Goal: Task Accomplishment & Management: Use online tool/utility

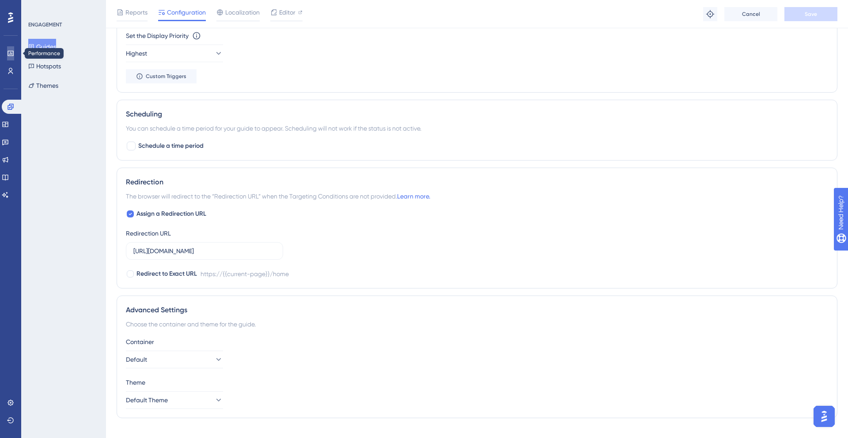
click at [8, 53] on icon at bounding box center [11, 53] width 6 height 5
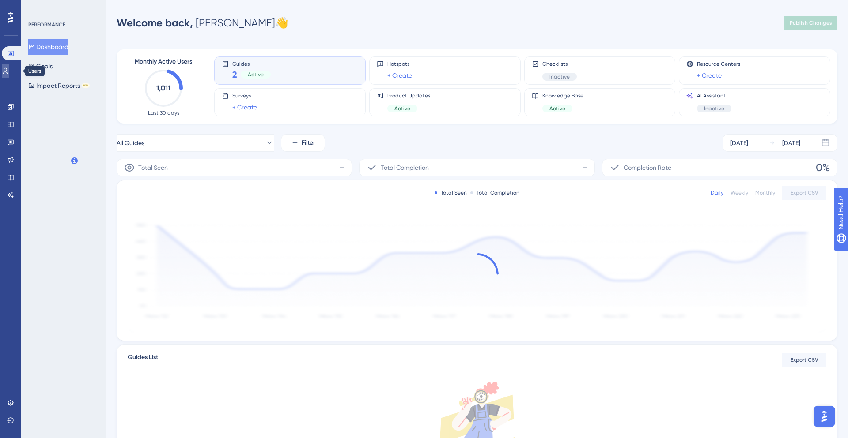
click at [8, 71] on icon at bounding box center [5, 71] width 5 height 6
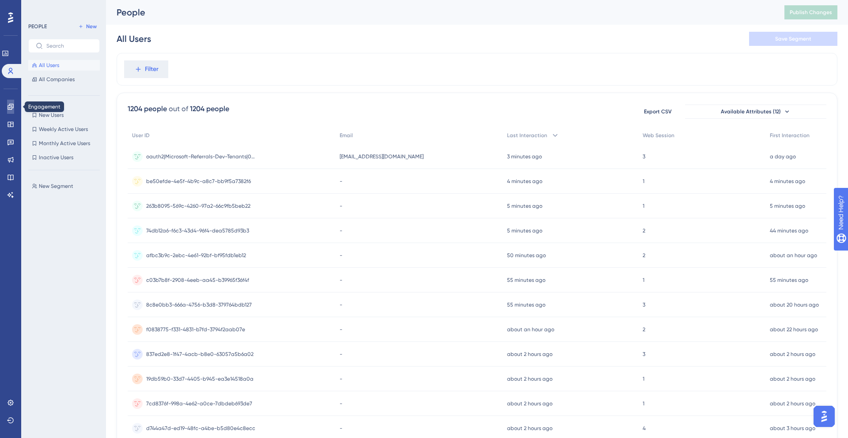
click at [12, 103] on icon at bounding box center [10, 106] width 7 height 7
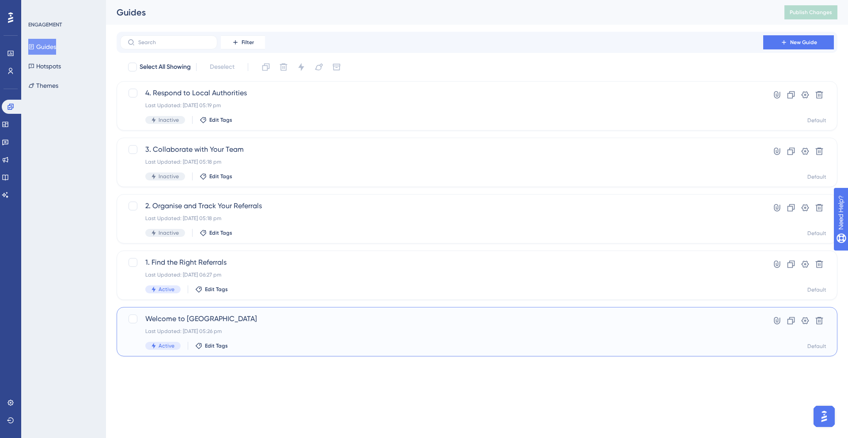
click at [366, 325] on div "Welcome to [GEOGRAPHIC_DATA] Last Updated: [DATE] 05:26 pm Active Edit Tags" at bounding box center [441, 332] width 592 height 36
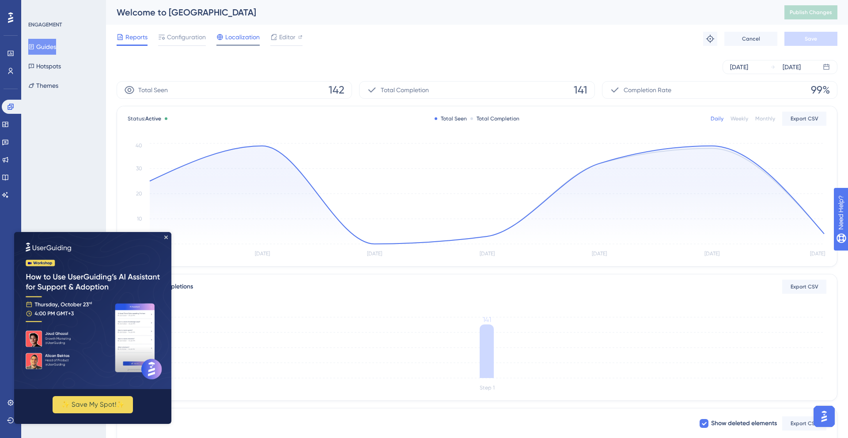
click at [245, 35] on span "Localization" at bounding box center [242, 37] width 34 height 11
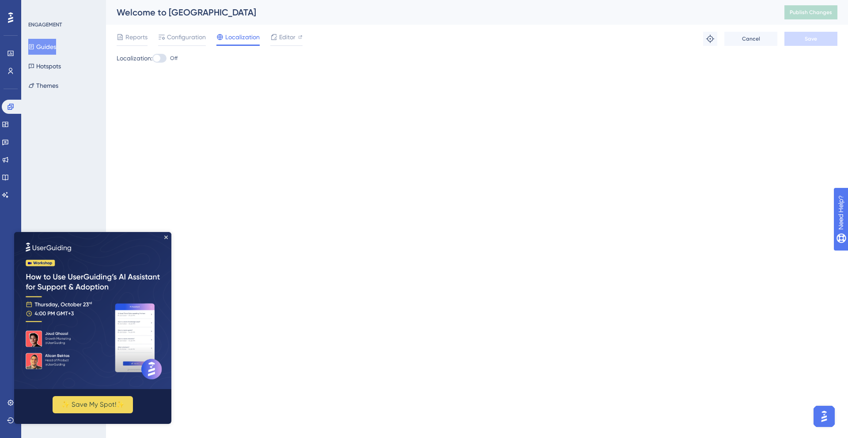
click at [166, 57] on div at bounding box center [159, 58] width 14 height 9
click at [152, 58] on input "Off" at bounding box center [152, 58] width 0 height 0
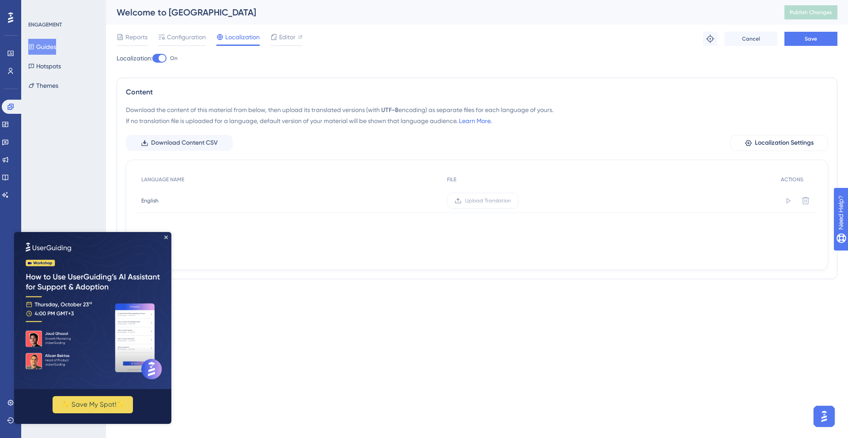
click at [164, 234] on img at bounding box center [92, 310] width 157 height 157
click at [166, 237] on icon "Close Preview" at bounding box center [166, 238] width 4 height 4
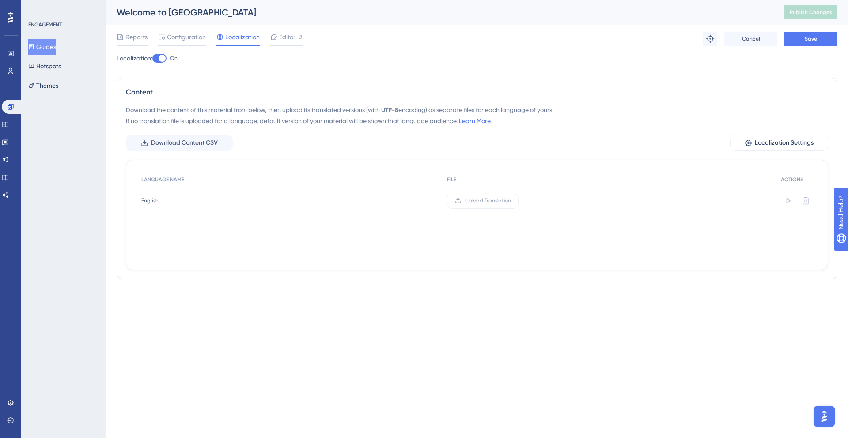
click at [170, 62] on label "On" at bounding box center [164, 58] width 25 height 11
click at [152, 59] on input "On" at bounding box center [152, 58] width 0 height 0
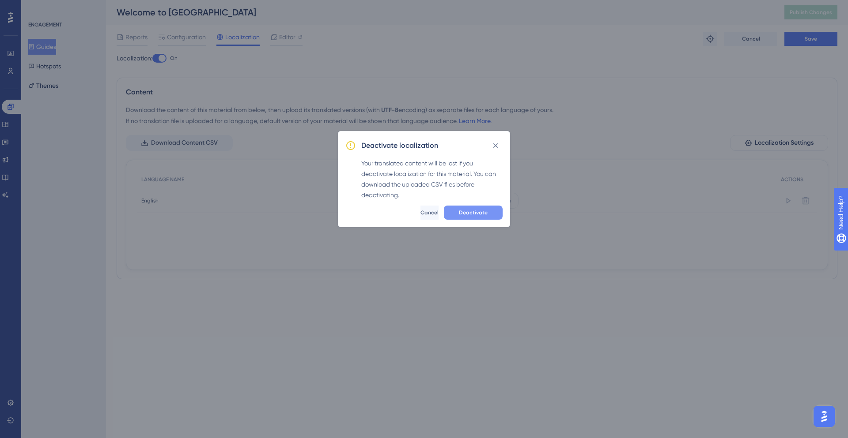
click at [445, 207] on button "Deactivate" at bounding box center [473, 213] width 59 height 14
checkbox input "false"
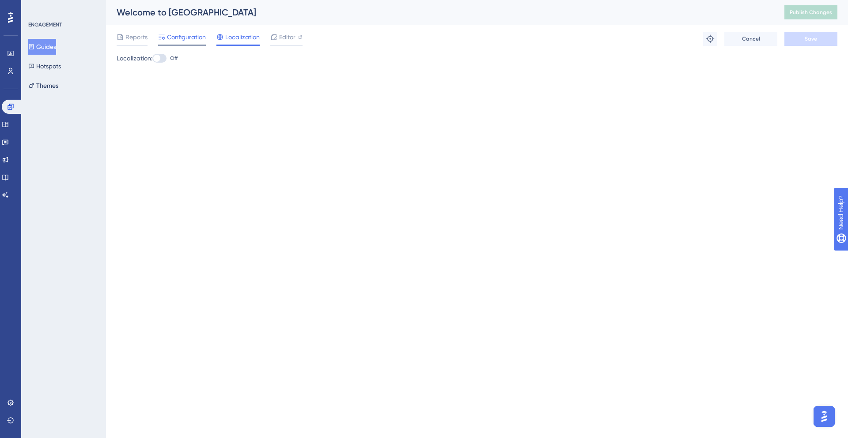
click at [192, 38] on span "Configuration" at bounding box center [186, 37] width 39 height 11
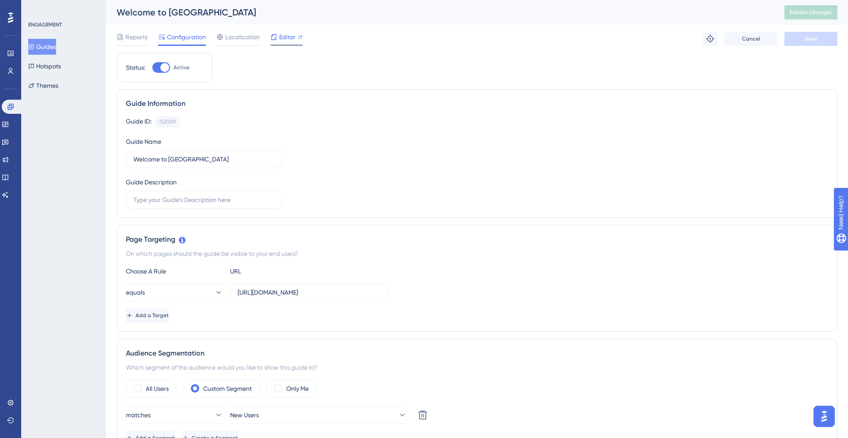
click at [279, 36] on span "Editor" at bounding box center [287, 37] width 16 height 11
click at [184, 39] on span "Configuration" at bounding box center [186, 37] width 39 height 11
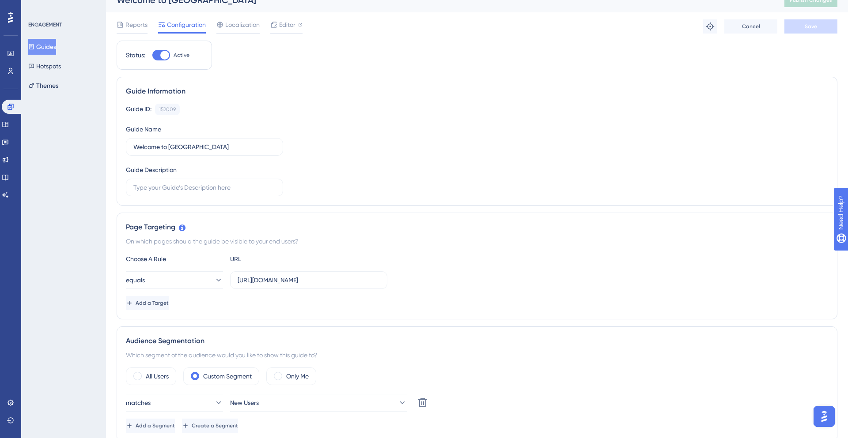
scroll to position [16, 0]
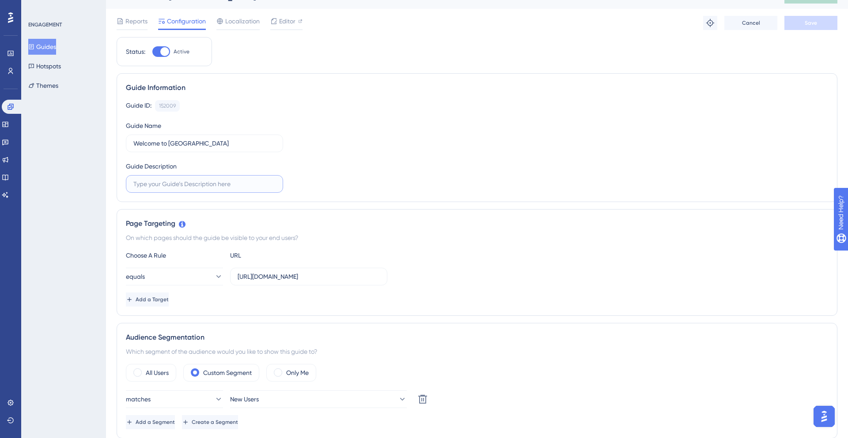
click at [217, 185] on input "text" at bounding box center [204, 184] width 142 height 10
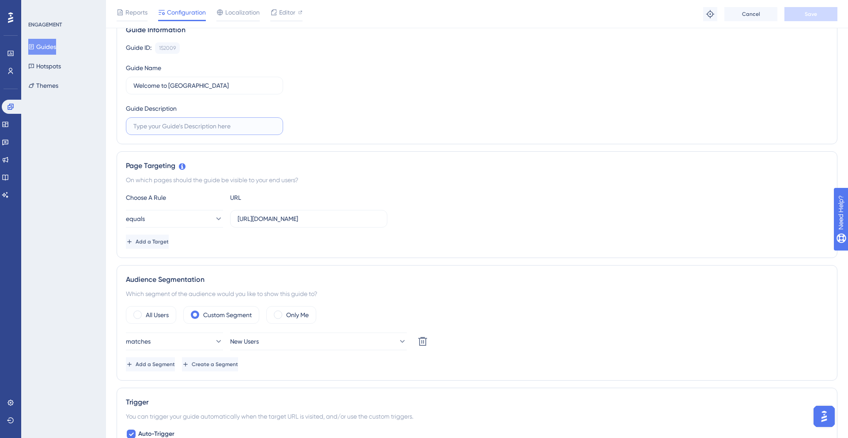
scroll to position [138, 0]
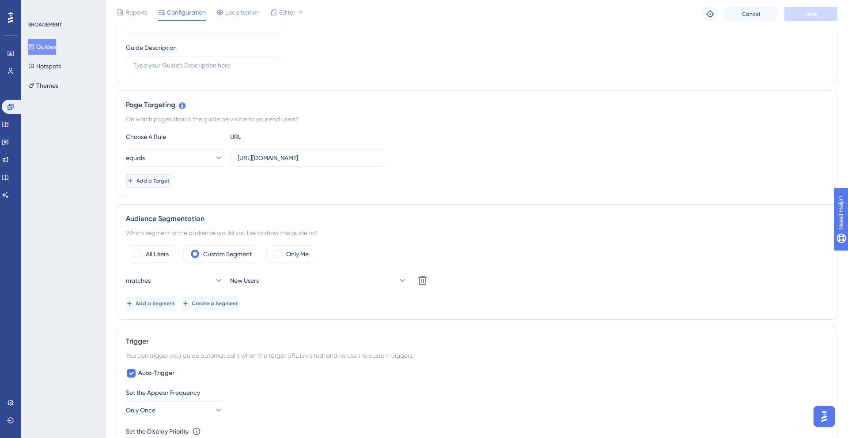
click at [161, 185] on button "Add a Target" at bounding box center [148, 181] width 45 height 14
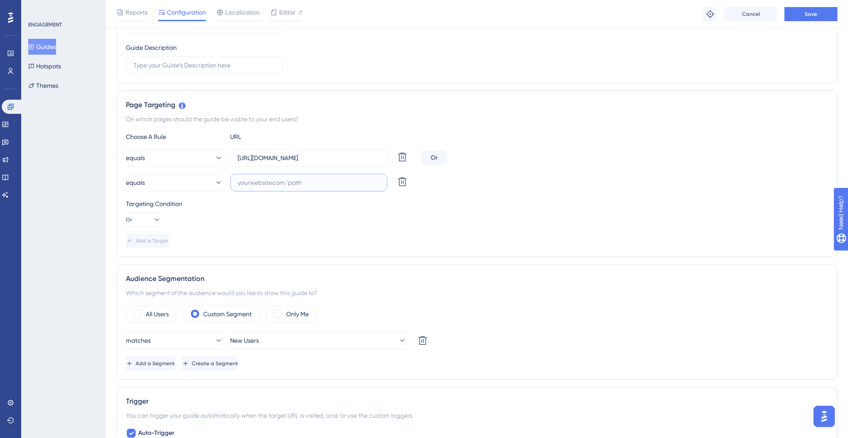
click at [265, 186] on input "text" at bounding box center [309, 183] width 142 height 10
paste input "[URL][DOMAIN_NAME]"
type input "[URL][DOMAIN_NAME]"
paste input "[URL]"
type input "[URL]"
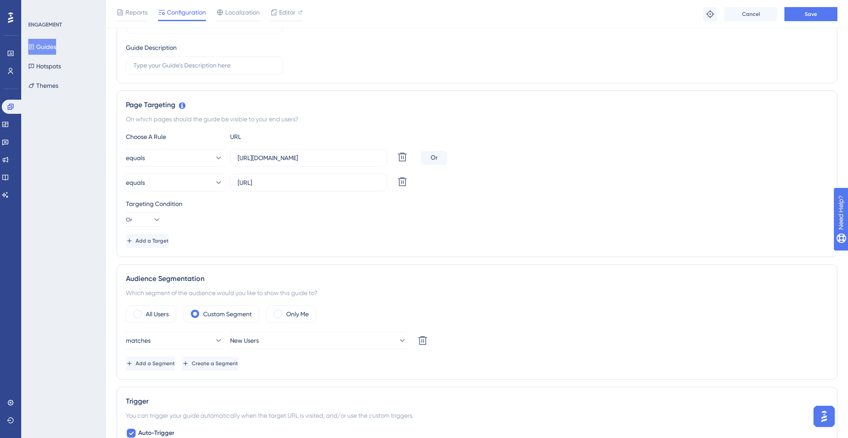
click at [361, 230] on div "Choose A Rule URL equals [URL][DOMAIN_NAME] Delete Or equals [URL] Delete Targe…" at bounding box center [477, 190] width 702 height 117
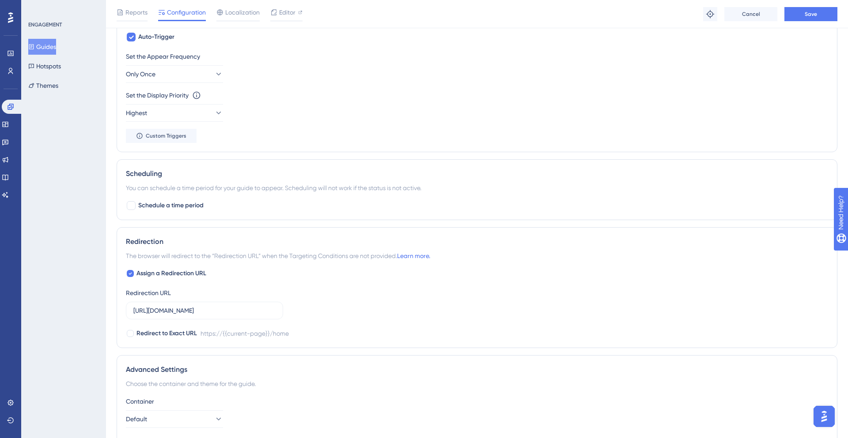
scroll to position [538, 0]
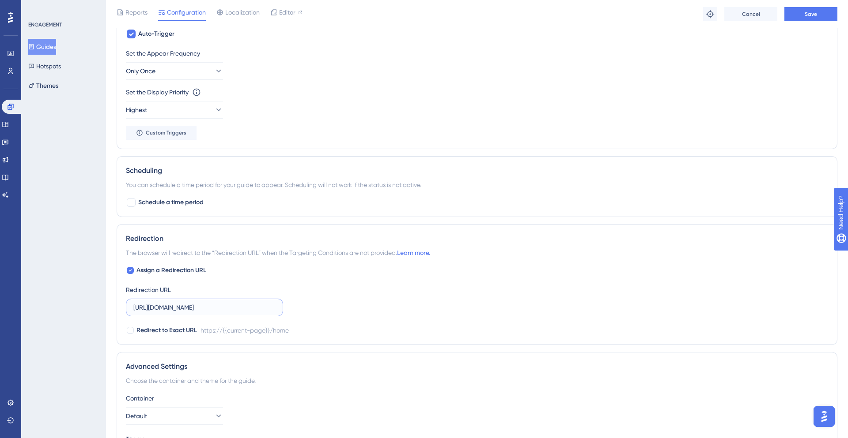
click at [234, 310] on input "[URL][DOMAIN_NAME]" at bounding box center [204, 308] width 142 height 10
click at [799, 11] on button "Save" at bounding box center [810, 14] width 53 height 14
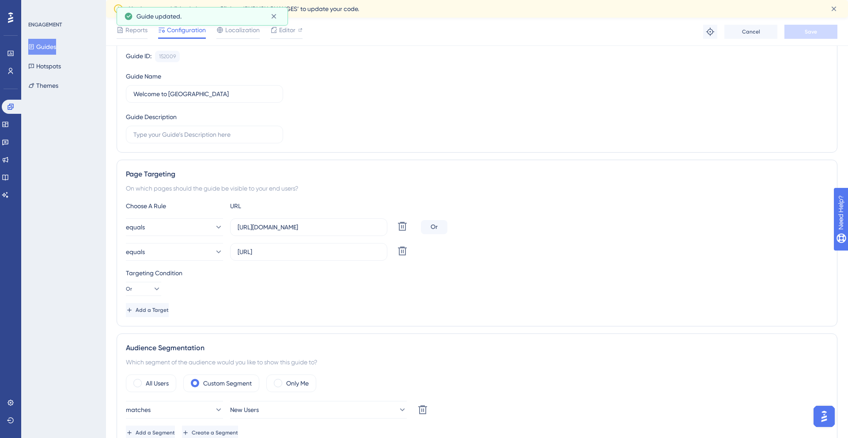
scroll to position [0, 0]
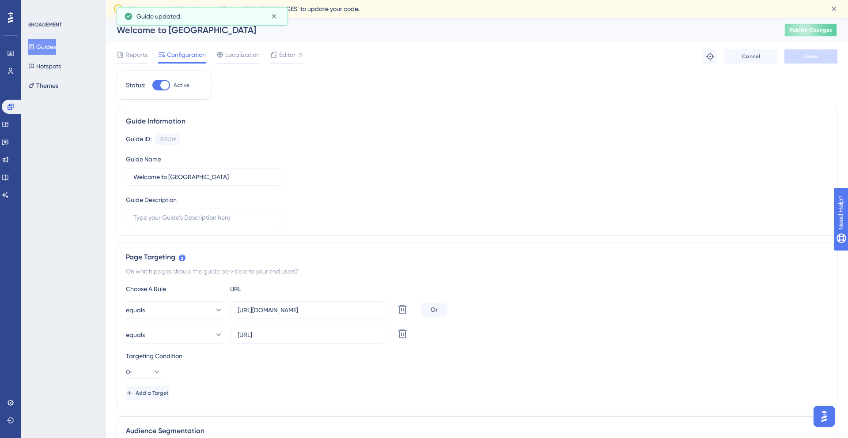
click at [803, 36] on button "Publish Changes" at bounding box center [810, 30] width 53 height 14
